Goal: Task Accomplishment & Management: Manage account settings

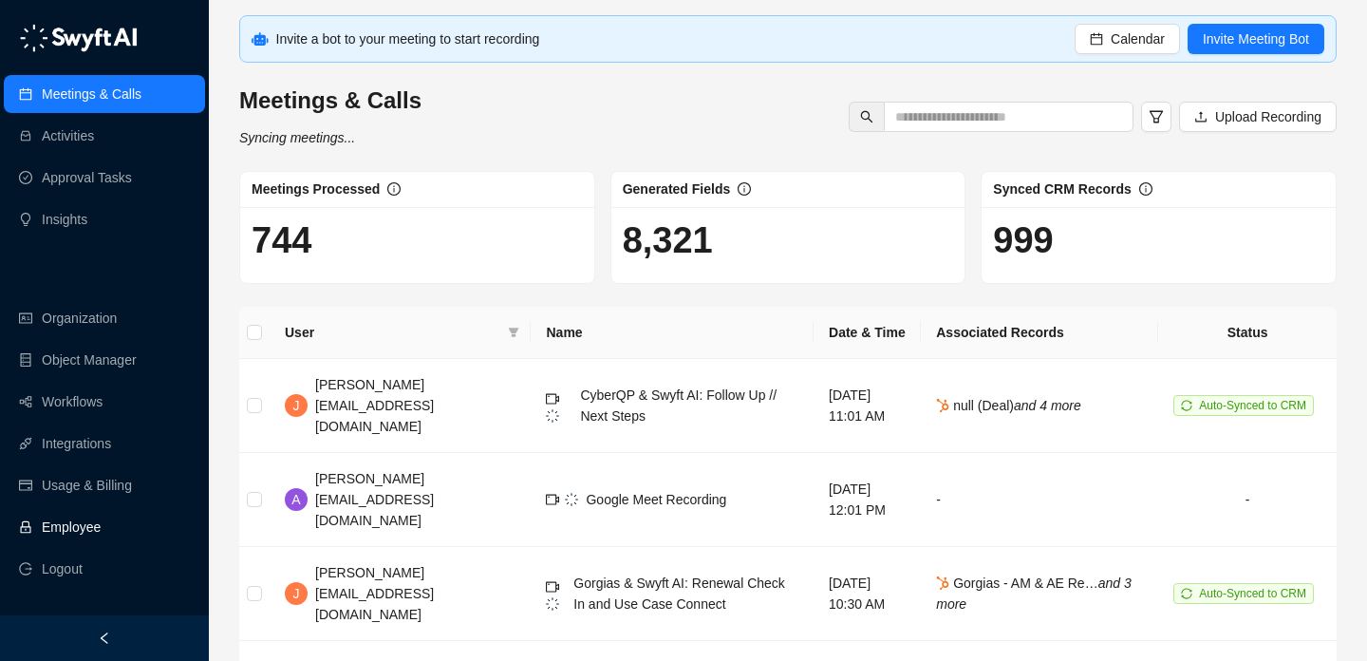
click at [101, 527] on link "Employee" at bounding box center [71, 527] width 59 height 38
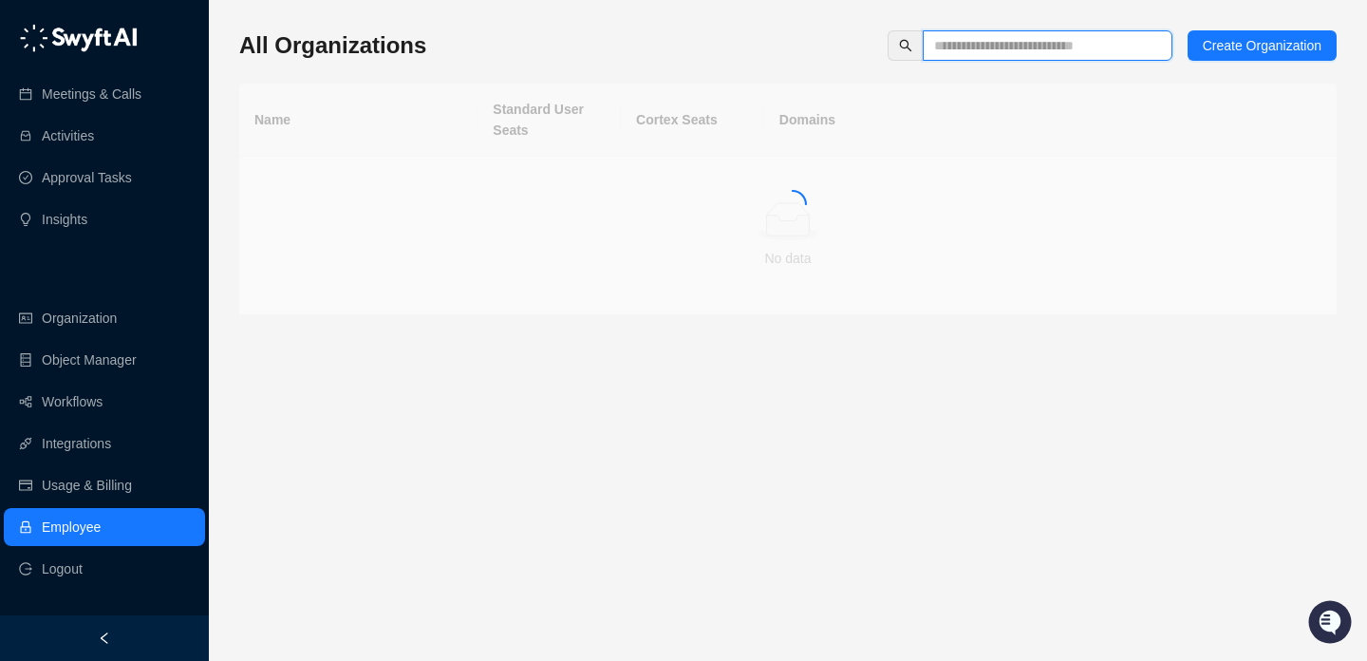
click at [959, 51] on input "text" at bounding box center [1040, 45] width 212 height 21
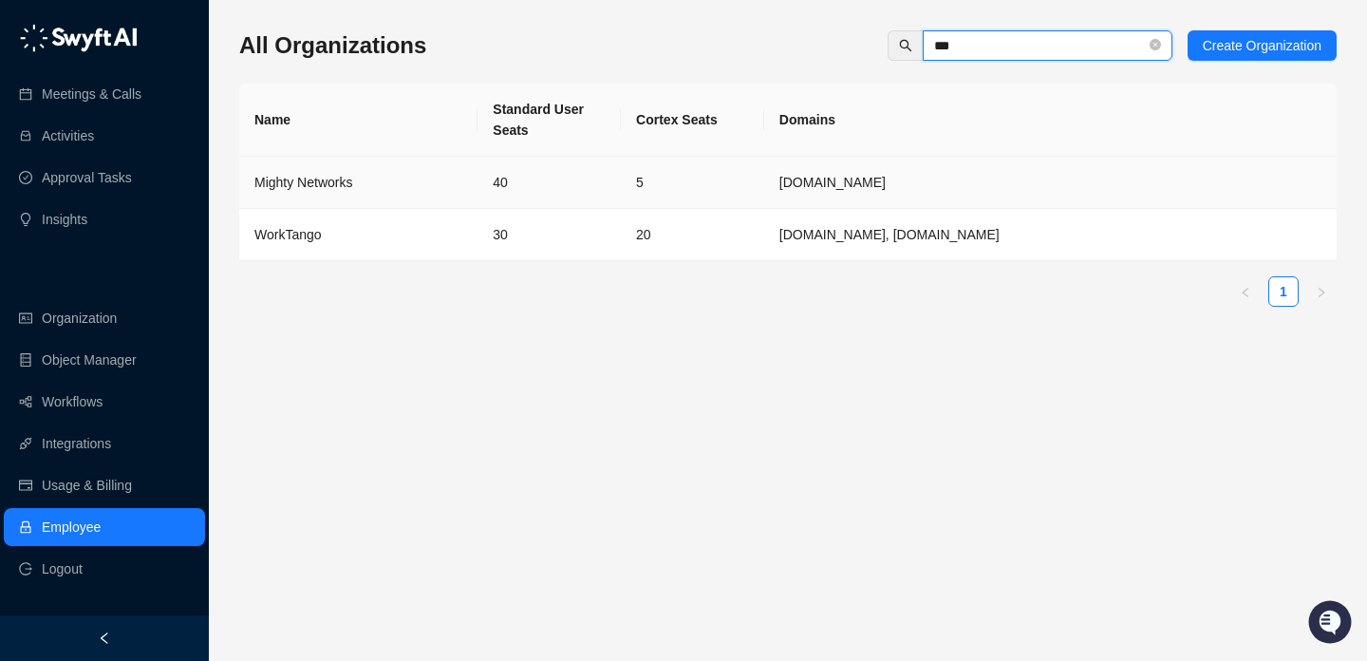
type input "***"
click at [692, 175] on td "5" at bounding box center [692, 183] width 143 height 52
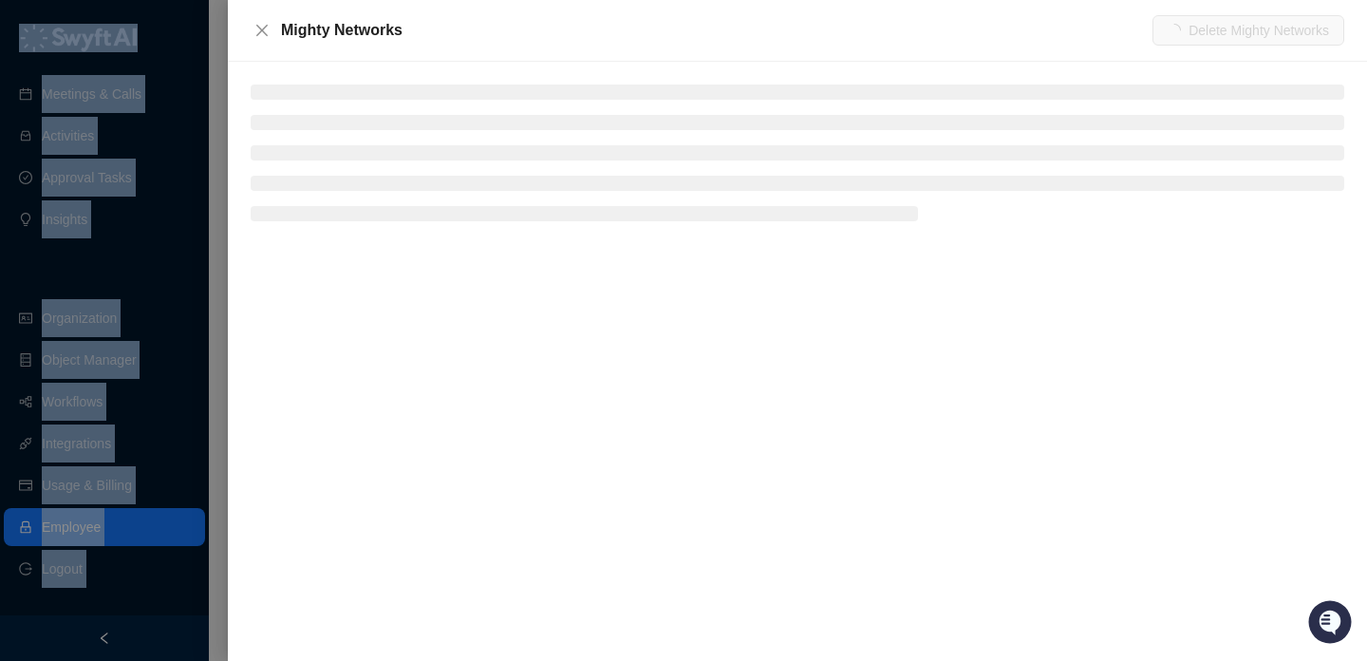
click at [692, 175] on div "Mighty Networks Delete Mighty Networks" at bounding box center [683, 330] width 1367 height 661
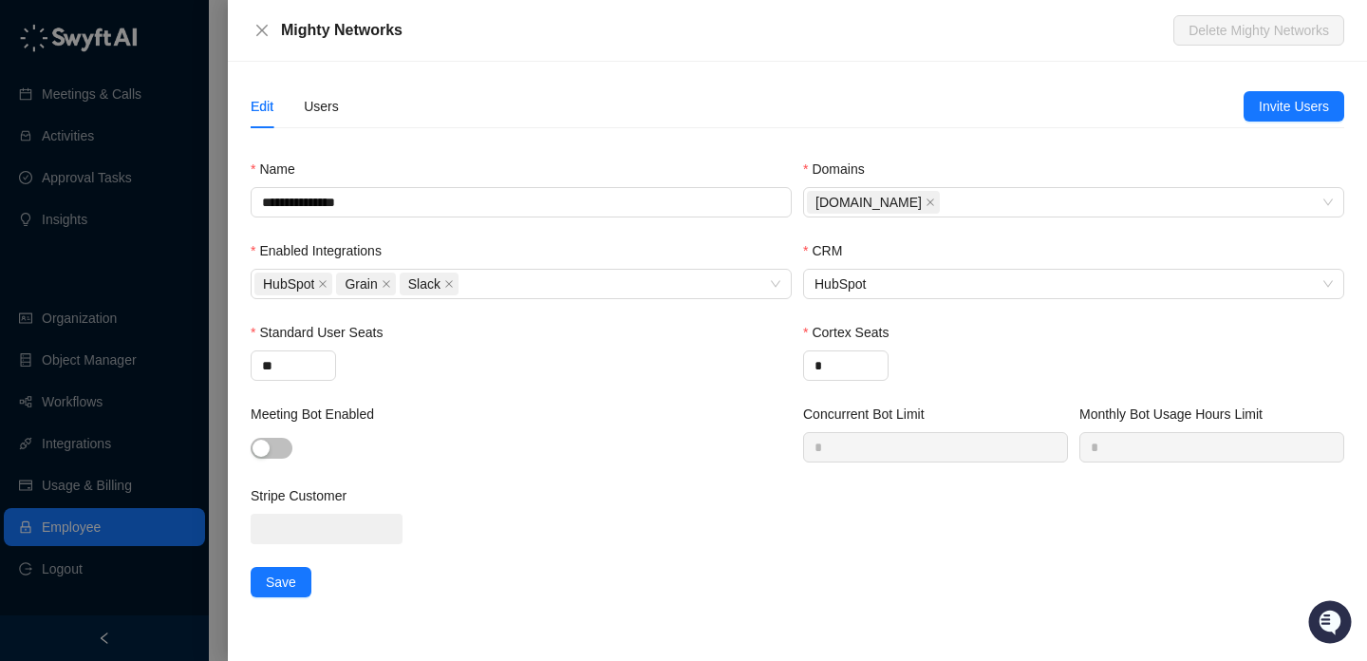
click at [157, 274] on div at bounding box center [683, 330] width 1367 height 661
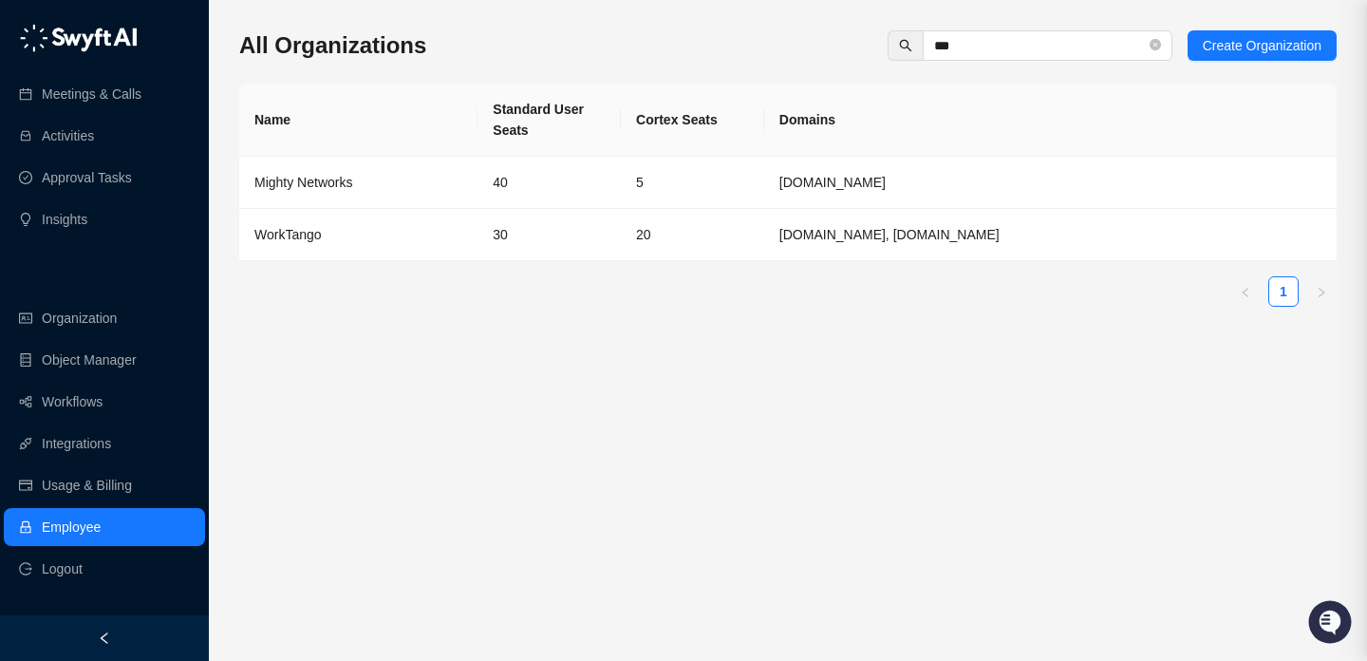
click at [530, 248] on td "30" at bounding box center [549, 235] width 143 height 52
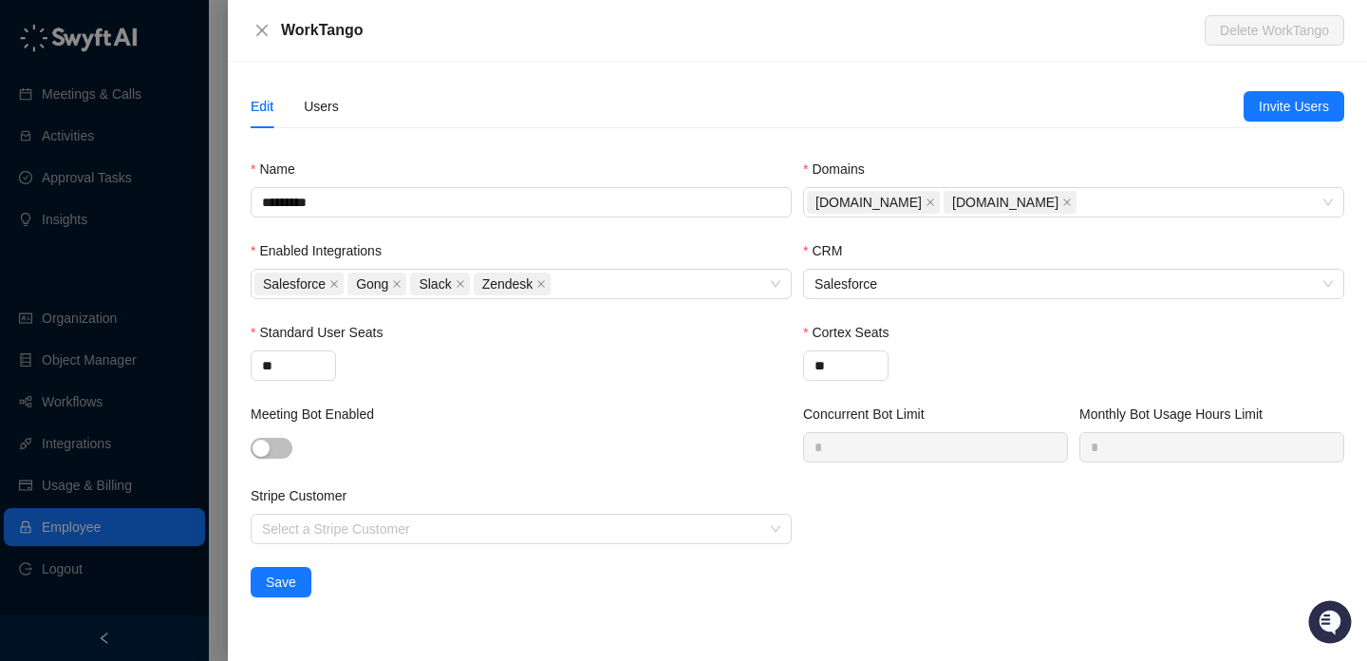
click at [333, 89] on div "Users" at bounding box center [321, 106] width 35 height 44
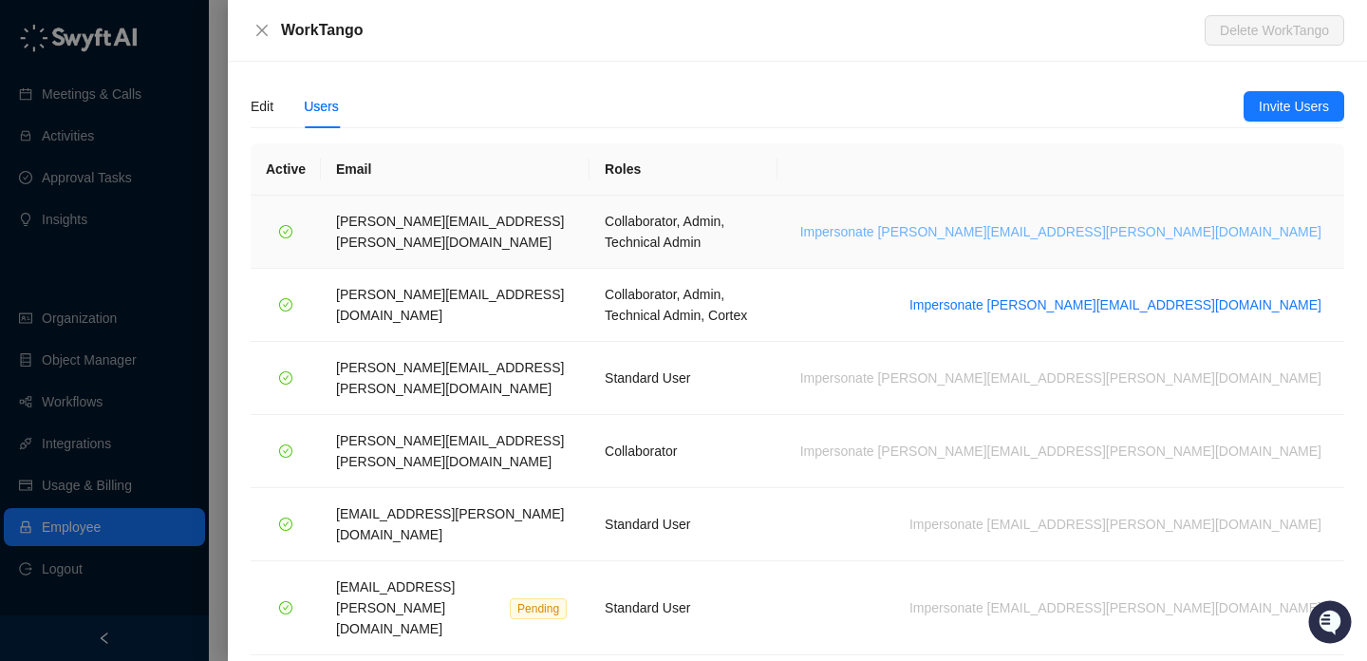
click at [1151, 221] on span "Impersonate lisa.hall@worktango.com" at bounding box center [1060, 231] width 521 height 21
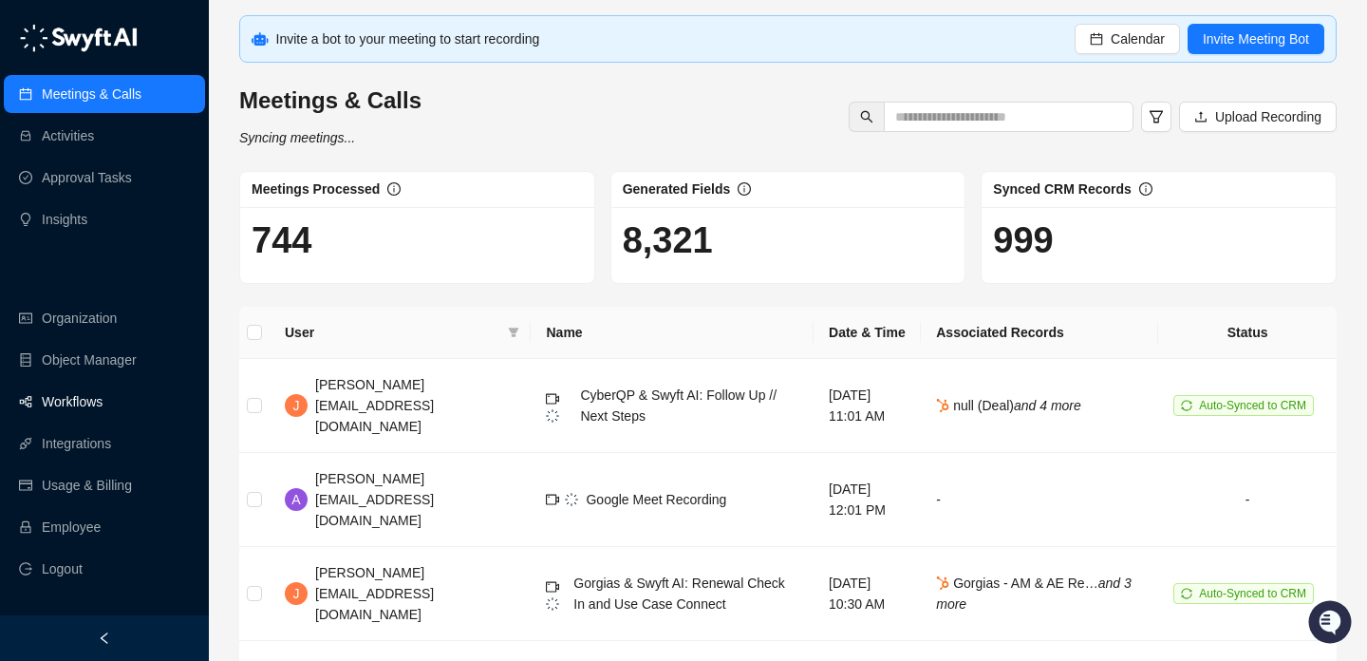
click at [103, 397] on link "Workflows" at bounding box center [72, 402] width 61 height 38
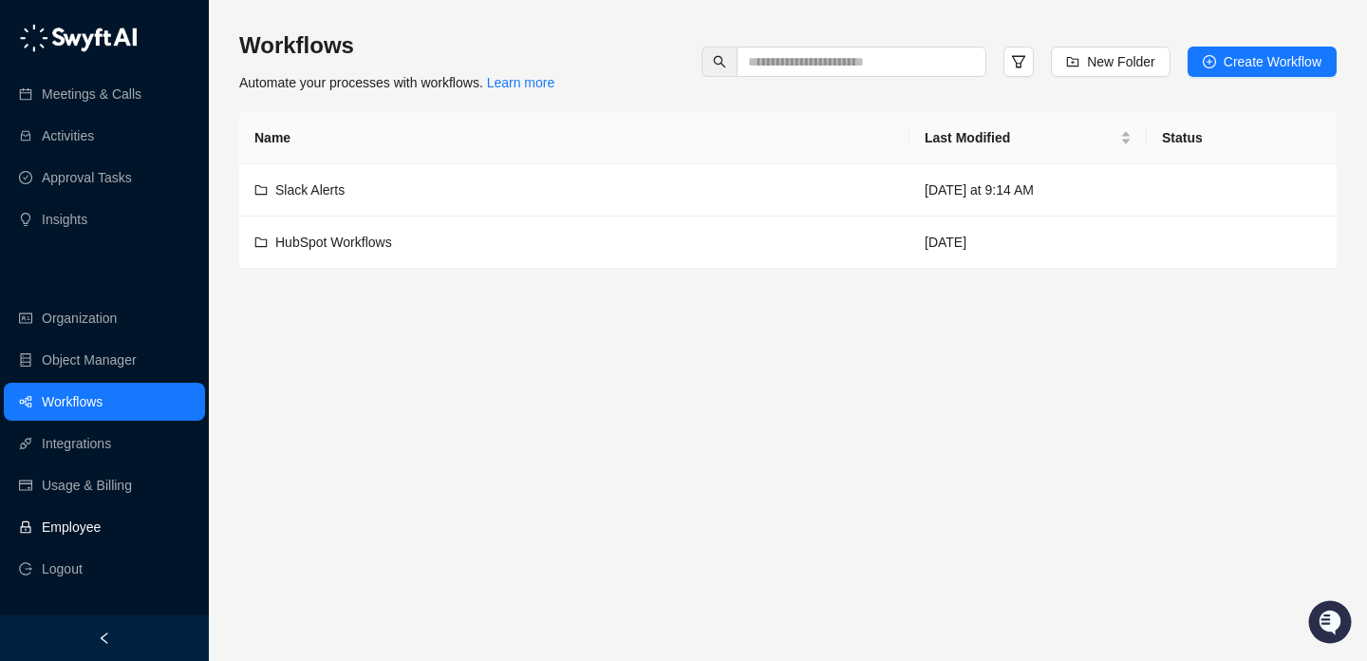
click at [101, 534] on link "Employee" at bounding box center [71, 527] width 59 height 38
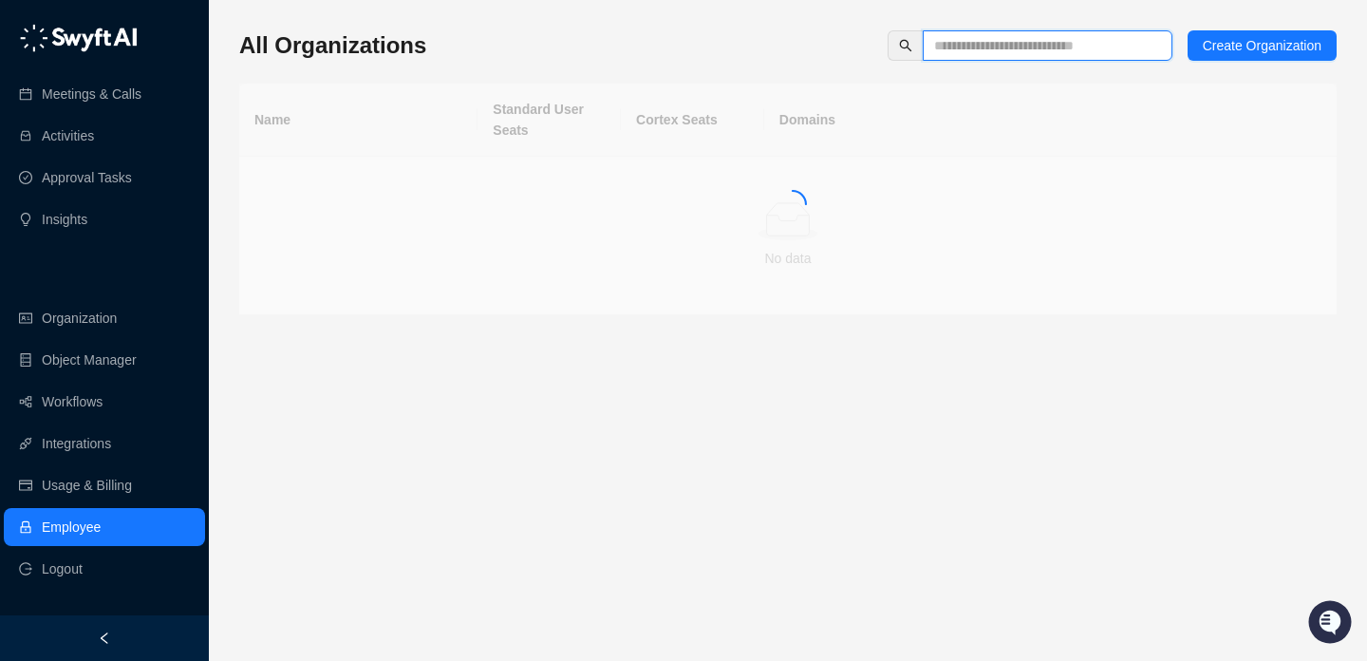
click at [998, 45] on input "text" at bounding box center [1040, 45] width 212 height 21
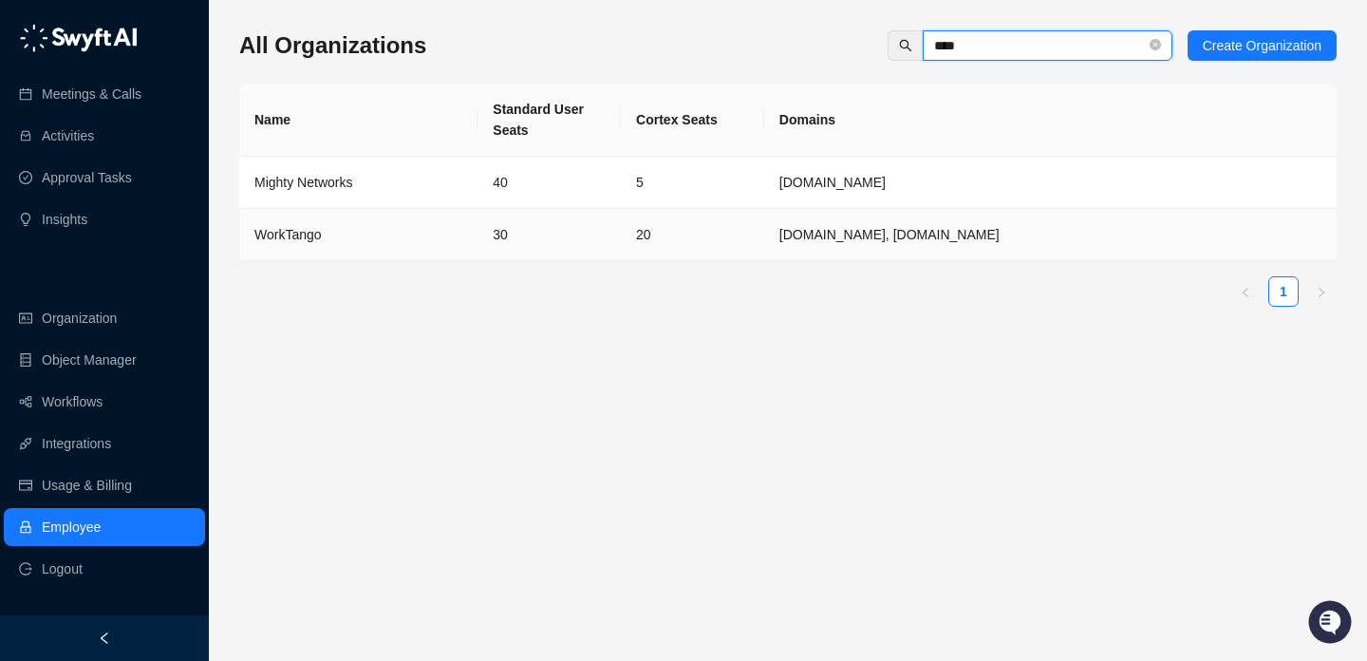
type input "****"
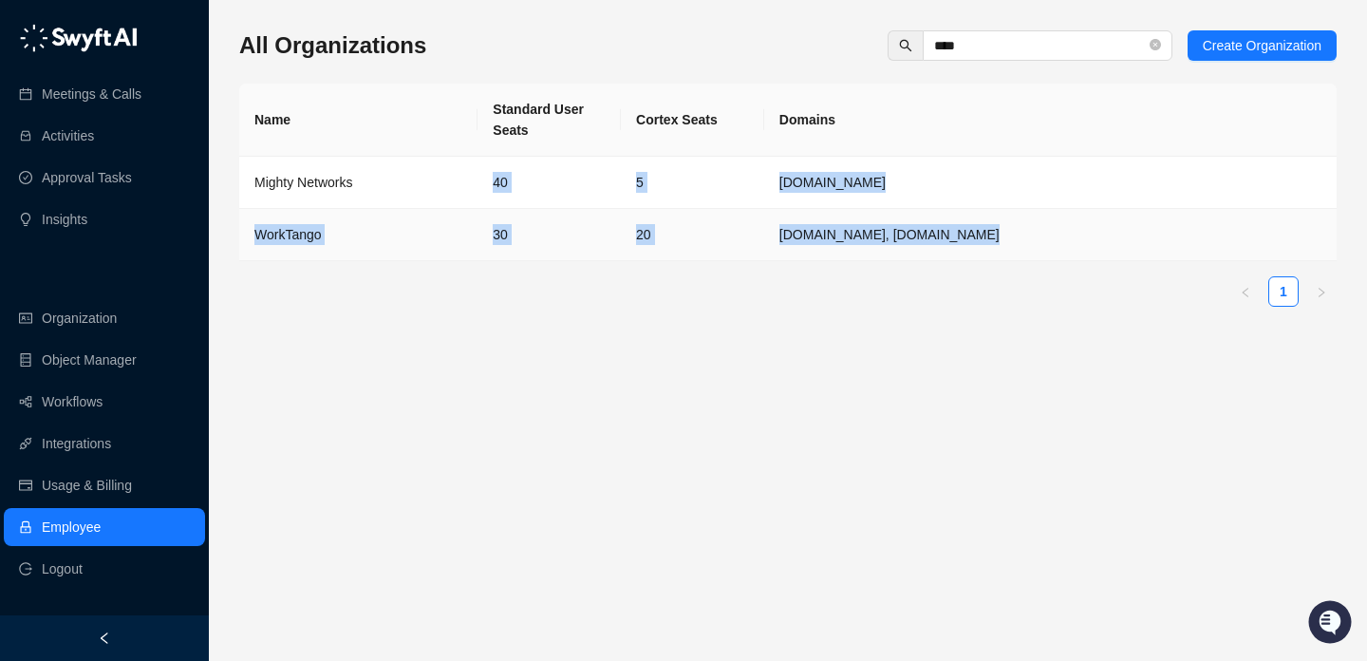
drag, startPoint x: 375, startPoint y: 182, endPoint x: 413, endPoint y: 273, distance: 98.7
click at [413, 273] on div "Name Standard User Seats Cortex Seats Domains Mighty Networks 40 5 mightynetwor…" at bounding box center [787, 195] width 1097 height 223
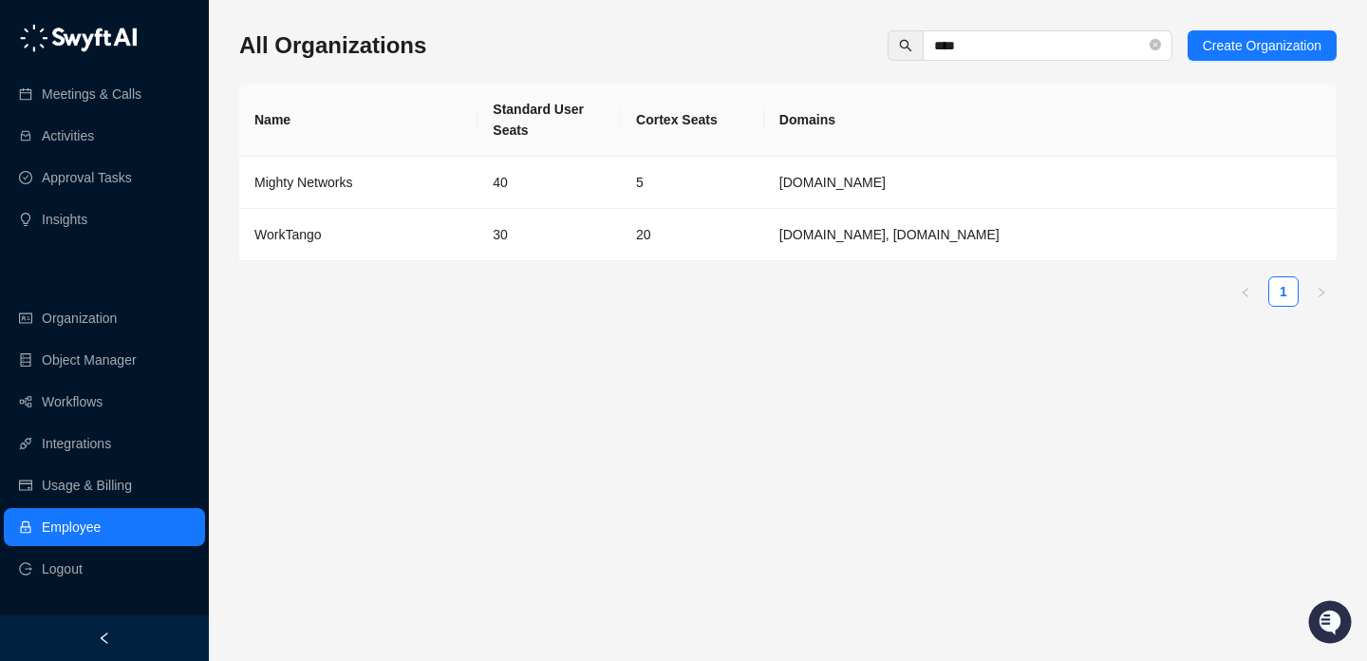
click at [431, 234] on div "WorkTango" at bounding box center [358, 234] width 208 height 21
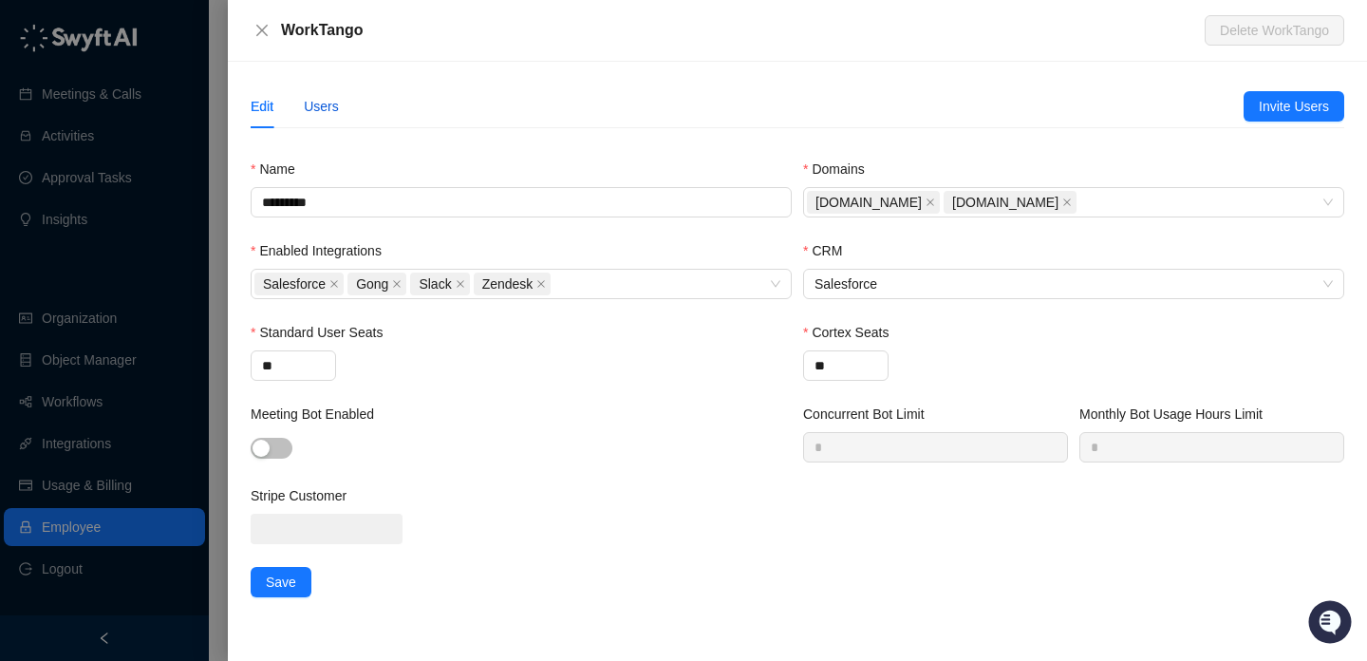
click at [339, 103] on div "Users" at bounding box center [321, 106] width 35 height 21
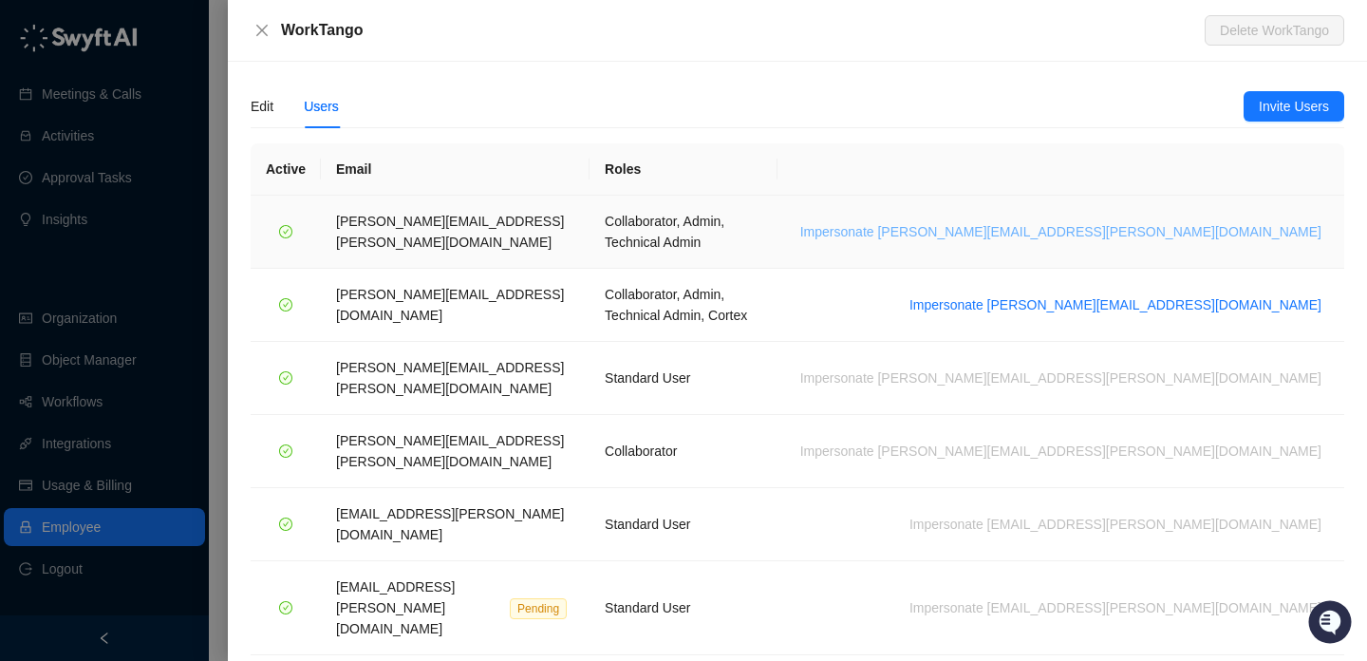
click at [1222, 223] on span "Impersonate lisa.hall@worktango.com" at bounding box center [1060, 231] width 521 height 21
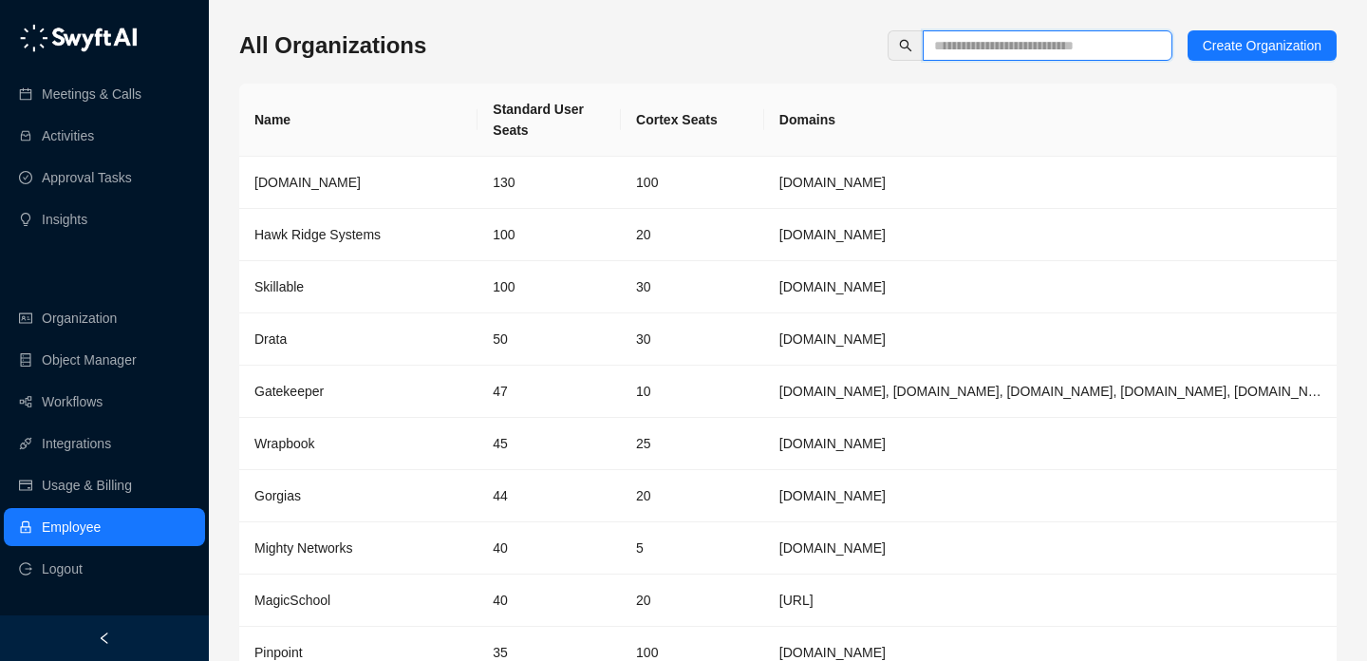
click at [987, 55] on input "text" at bounding box center [1040, 45] width 212 height 21
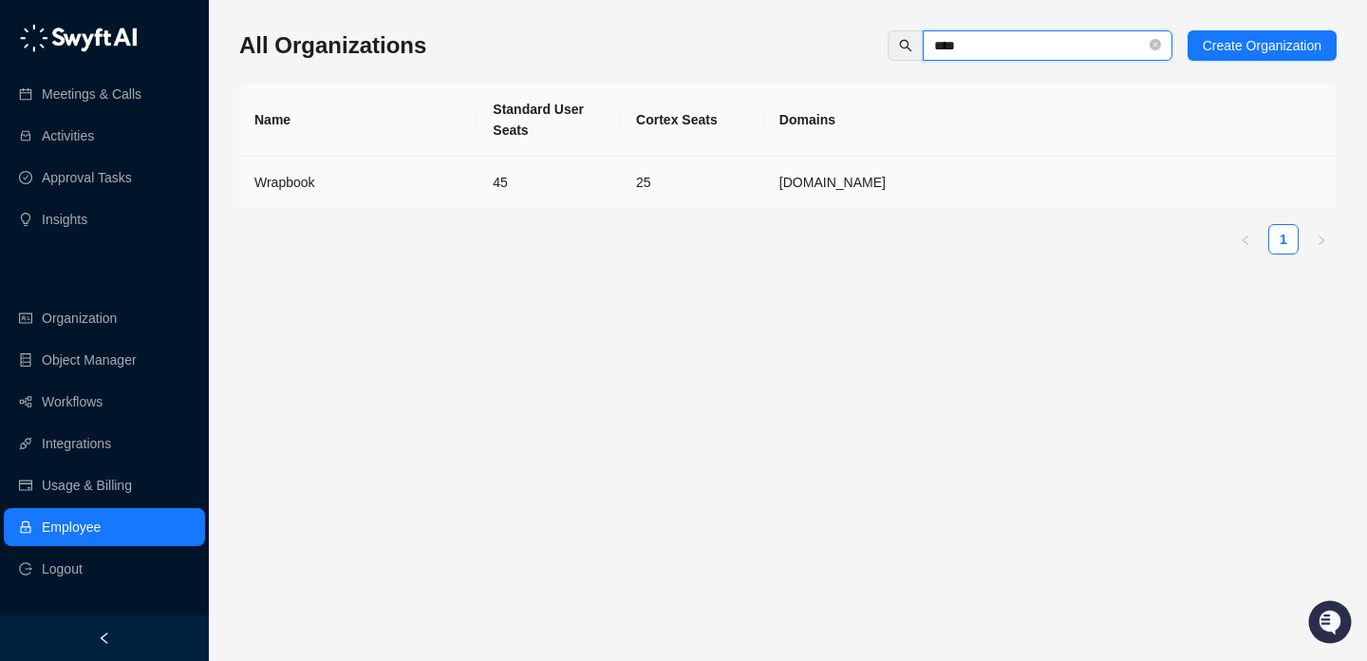
type input "****"
click at [582, 198] on td "45" at bounding box center [549, 183] width 143 height 52
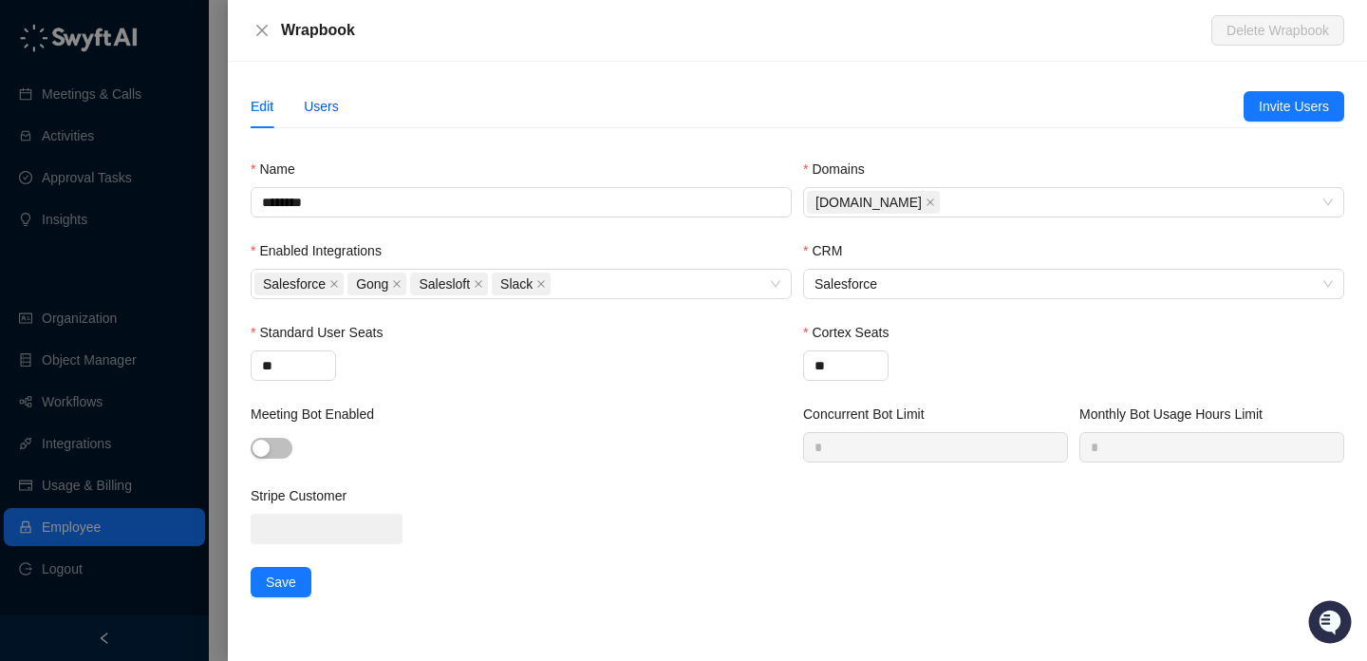
click at [327, 99] on div "Users" at bounding box center [321, 106] width 35 height 21
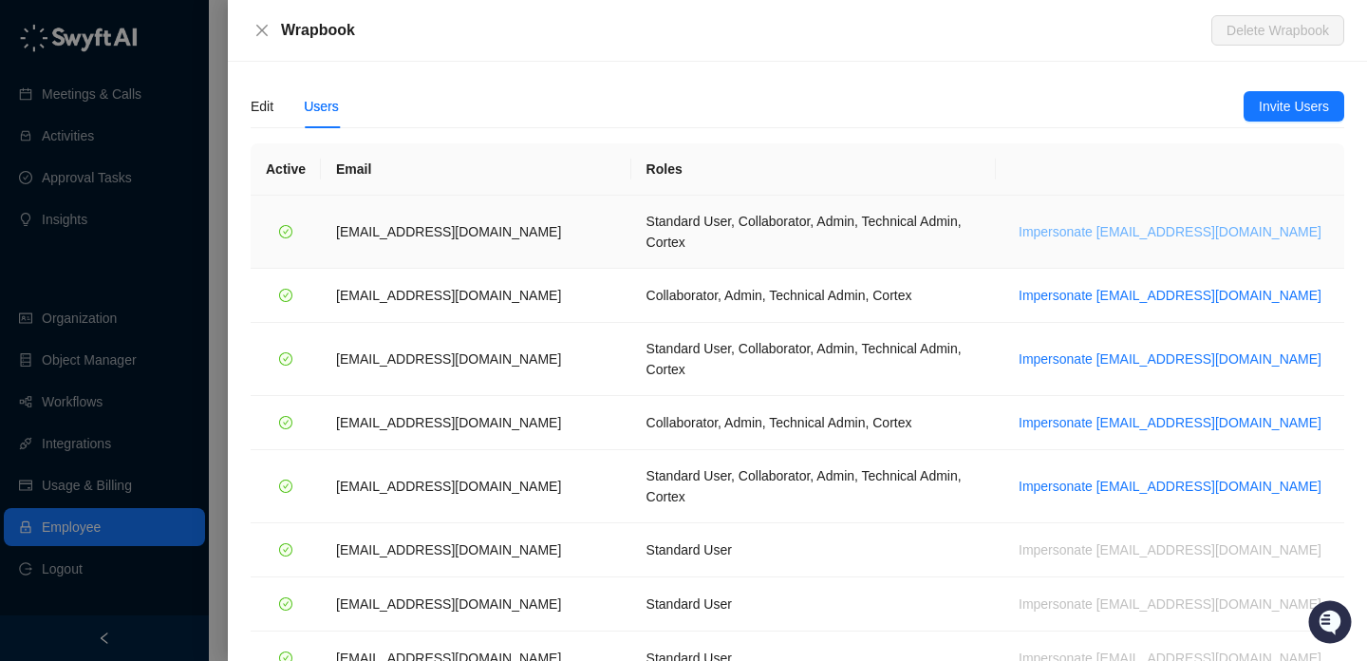
click at [1124, 221] on span "Impersonate jdailey@wrapbook.com" at bounding box center [1170, 231] width 303 height 21
